Goal: Navigation & Orientation: Understand site structure

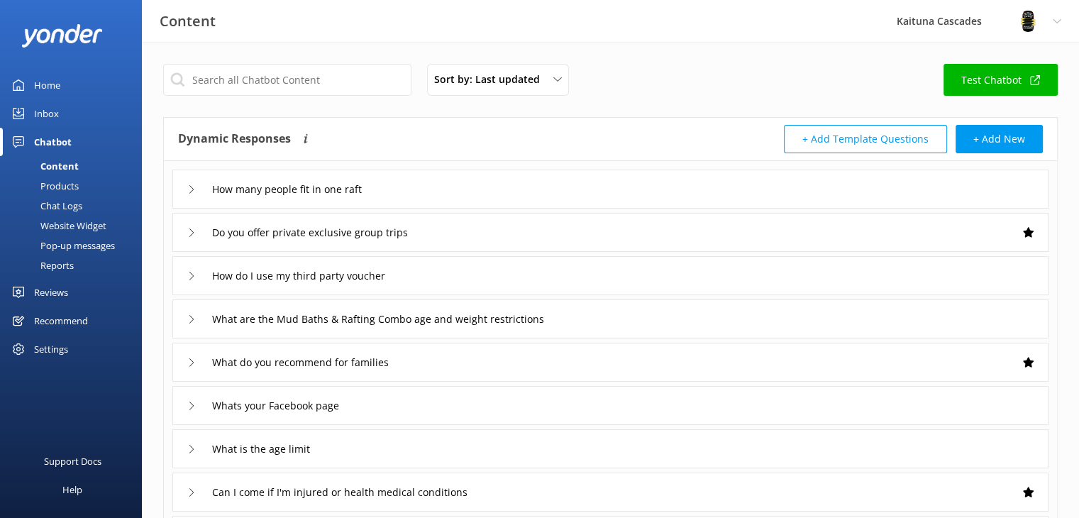
click at [52, 87] on div "Home" at bounding box center [47, 85] width 26 height 28
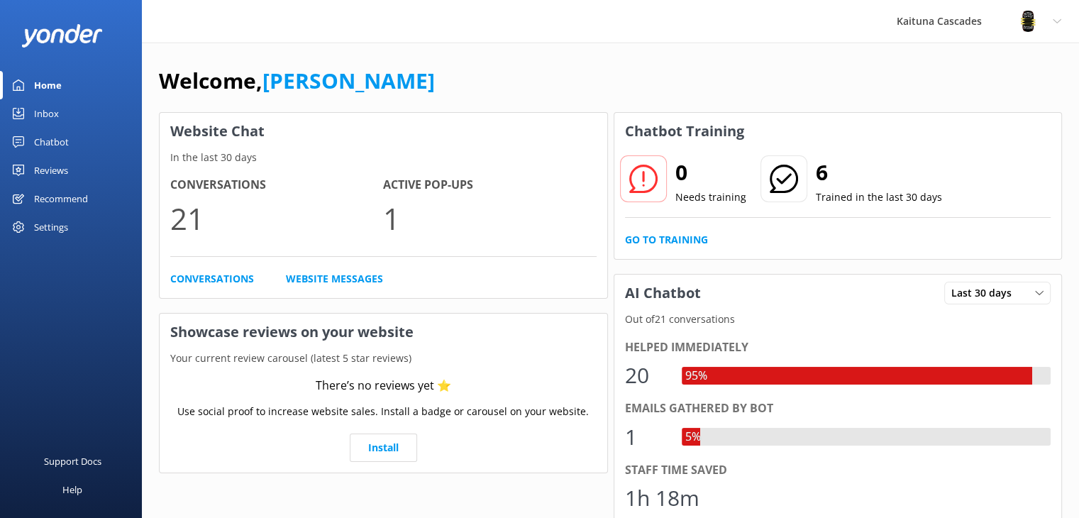
click at [54, 113] on div "Inbox" at bounding box center [46, 113] width 25 height 28
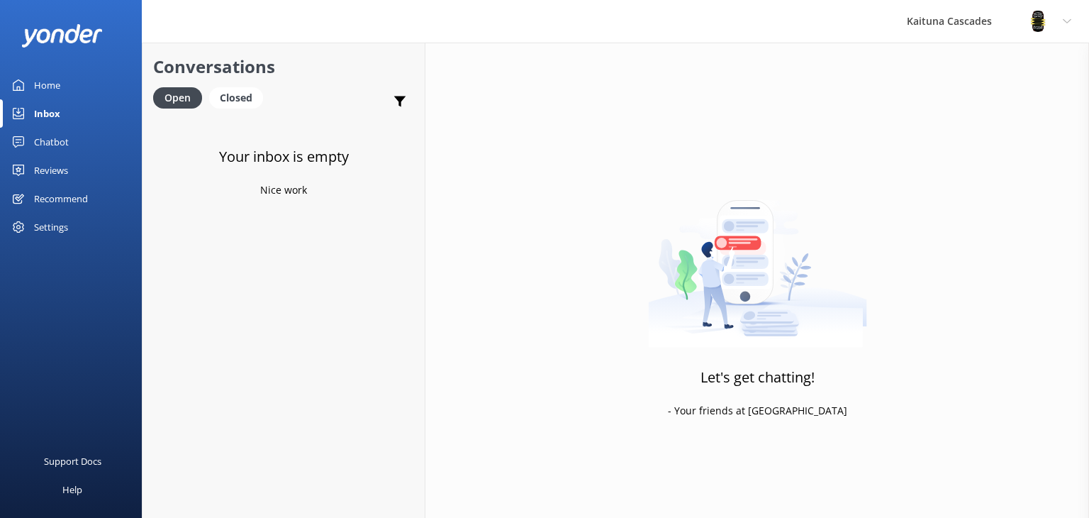
click at [48, 140] on div "Chatbot" at bounding box center [51, 142] width 35 height 28
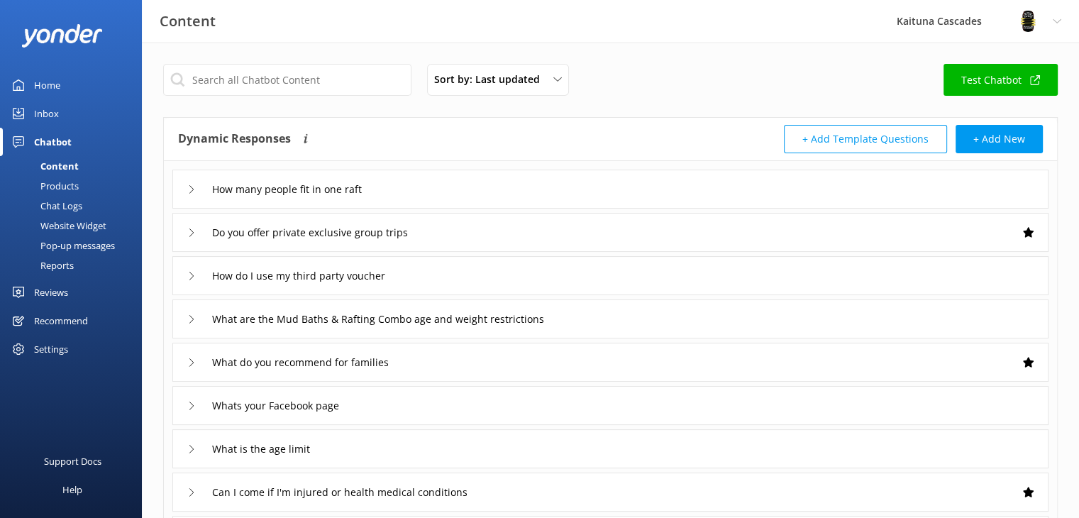
click at [45, 110] on div "Inbox" at bounding box center [46, 113] width 25 height 28
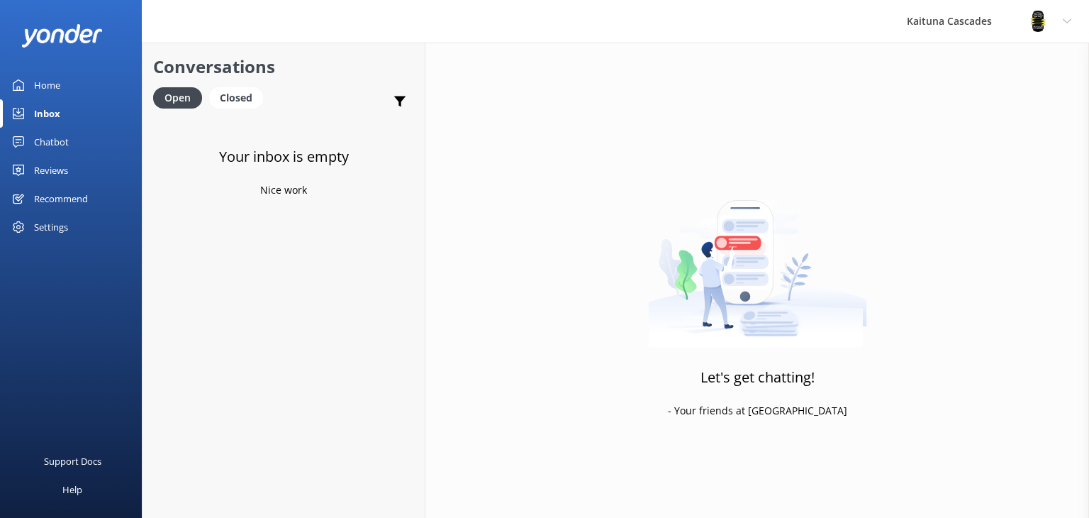
click at [26, 88] on link "Home" at bounding box center [71, 85] width 142 height 28
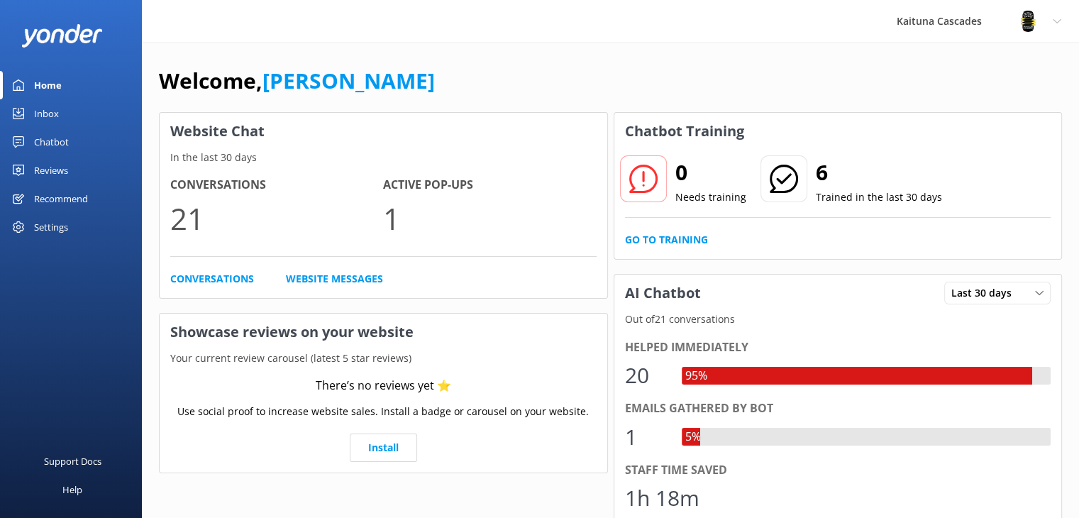
click at [31, 82] on link "Home" at bounding box center [71, 85] width 142 height 28
click at [483, 84] on div "Welcome, [PERSON_NAME]" at bounding box center [610, 88] width 903 height 48
